Goal: Task Accomplishment & Management: Complete application form

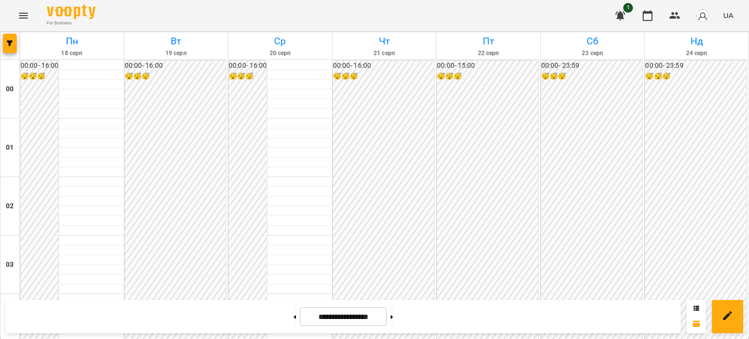
scroll to position [976, 0]
click at [393, 324] on button at bounding box center [392, 316] width 2 height 21
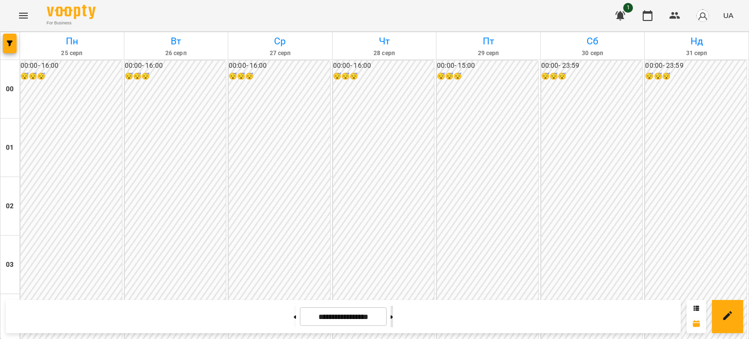
scroll to position [1025, 0]
click at [393, 312] on button at bounding box center [392, 316] width 2 height 21
click at [393, 321] on button at bounding box center [392, 316] width 2 height 21
click at [294, 317] on button at bounding box center [295, 316] width 2 height 21
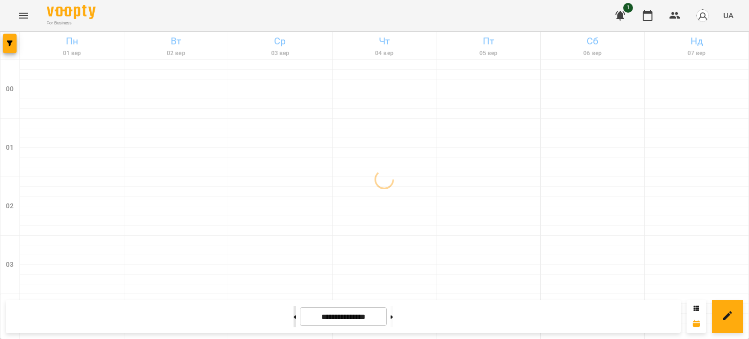
click at [294, 317] on button at bounding box center [295, 316] width 2 height 21
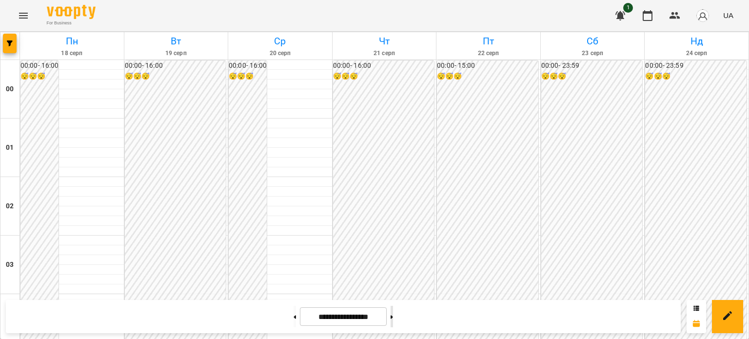
click at [393, 323] on button at bounding box center [392, 316] width 2 height 21
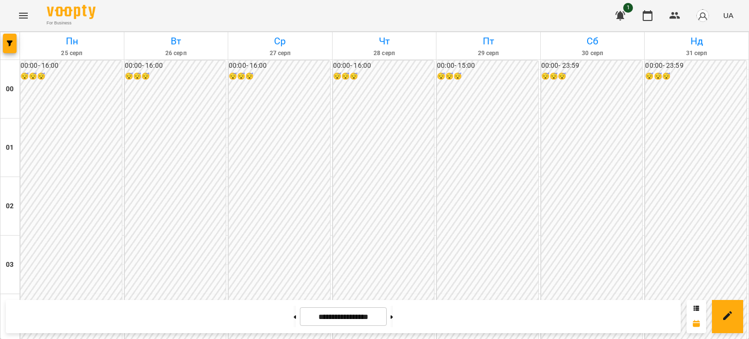
scroll to position [927, 0]
click at [393, 318] on button at bounding box center [392, 316] width 2 height 21
click at [294, 314] on button at bounding box center [295, 316] width 2 height 21
type input "**********"
